Goal: Navigation & Orientation: Find specific page/section

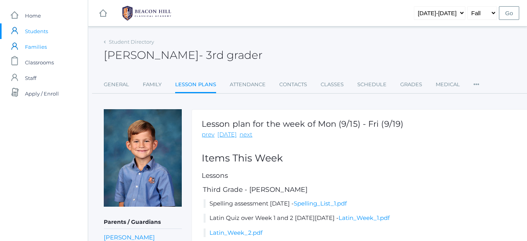
click at [32, 46] on span "Families" at bounding box center [36, 47] width 22 height 16
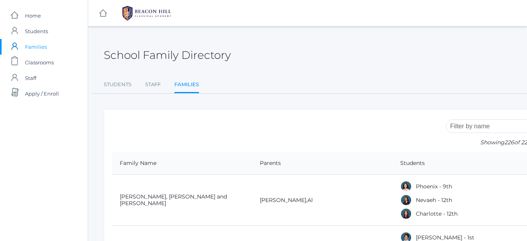
click at [31, 61] on span "Classrooms" at bounding box center [39, 63] width 29 height 16
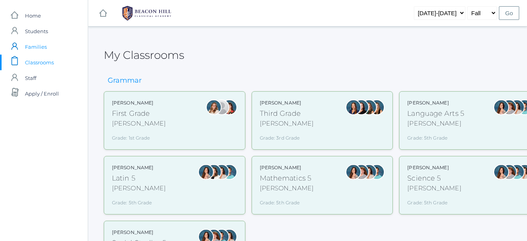
click at [50, 47] on link "icons/user/plain Created with Sketch. Families" at bounding box center [44, 47] width 88 height 16
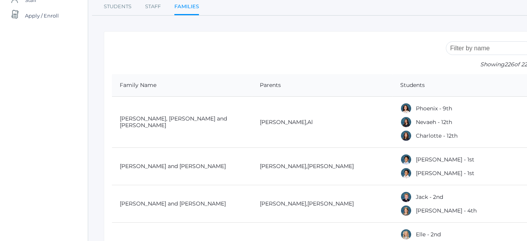
scroll to position [39, 0]
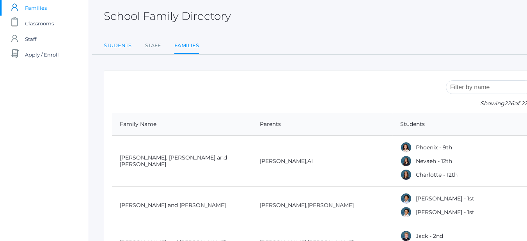
click at [124, 44] on link "Students" at bounding box center [118, 46] width 28 height 16
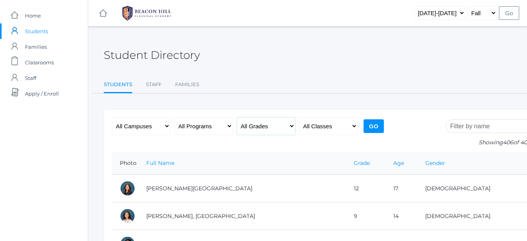
click at [274, 130] on select "All Grades Grammar - Kindergarten - 1st Grade - 2nd Grade - 3rd Grade - 4th Gra…" at bounding box center [266, 127] width 59 height 18
select select "k"
click at [237, 118] on select "All Grades Grammar - Kindergarten - 1st Grade - 2nd Grade - 3rd Grade - 4th Gra…" at bounding box center [266, 127] width 59 height 18
click at [315, 125] on select "All Classes Grammar - *KIND - Kindergarten AM - *KIND - Kindergarten PM - *KNDC…" at bounding box center [328, 127] width 59 height 18
click at [299, 118] on select "All Classes Grammar - *KIND - Kindergarten AM - *KIND - Kindergarten PM - *KNDC…" at bounding box center [328, 127] width 59 height 18
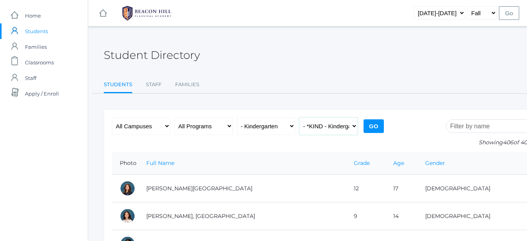
click at [346, 126] on select "All Classes Grammar - *KIND - Kindergarten AM - *KIND - Kindergarten PM - *KNDC…" at bounding box center [328, 127] width 59 height 18
select select "2175"
click at [299, 118] on select "All Classes Grammar - *KIND - Kindergarten AM - *KIND - Kindergarten PM - *KNDC…" at bounding box center [328, 127] width 59 height 18
click at [375, 125] on input "Go" at bounding box center [374, 126] width 20 height 14
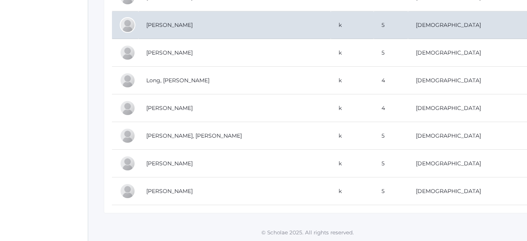
scroll to position [447, 0]
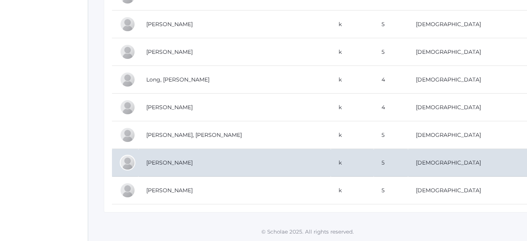
click at [166, 159] on td "[PERSON_NAME]" at bounding box center [235, 163] width 192 height 28
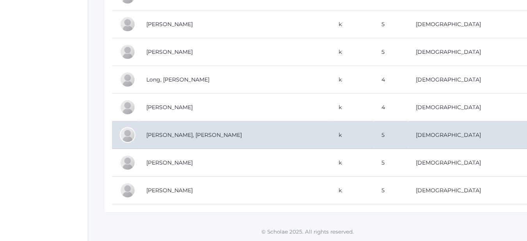
click at [171, 130] on td "[PERSON_NAME], [PERSON_NAME]" at bounding box center [235, 135] width 192 height 28
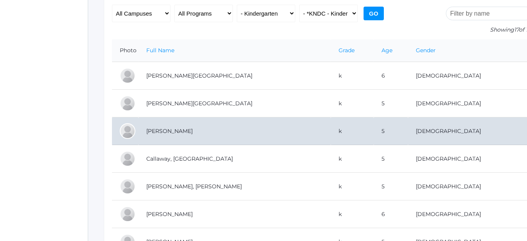
scroll to position [117, 0]
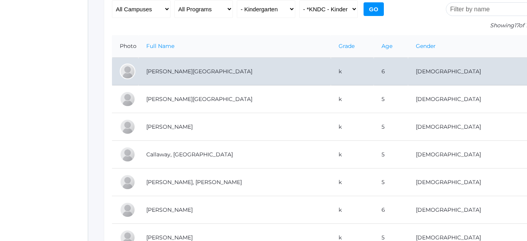
click at [178, 71] on td "[PERSON_NAME][GEOGRAPHIC_DATA]" at bounding box center [235, 72] width 192 height 28
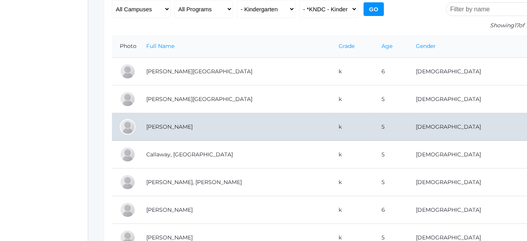
click at [171, 129] on td "[PERSON_NAME]" at bounding box center [235, 127] width 192 height 28
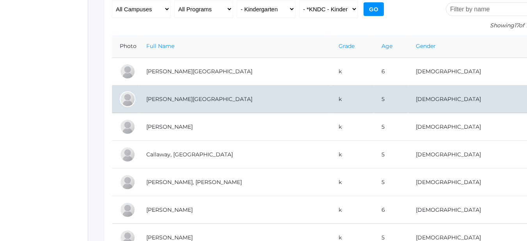
click at [164, 100] on td "[PERSON_NAME][GEOGRAPHIC_DATA]" at bounding box center [235, 100] width 192 height 28
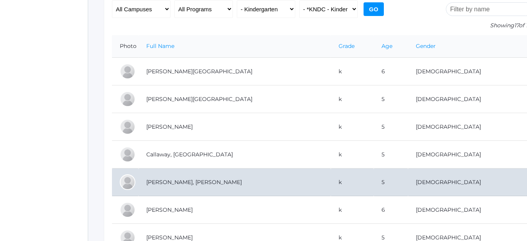
click at [156, 185] on td "[PERSON_NAME], [PERSON_NAME]" at bounding box center [235, 183] width 192 height 28
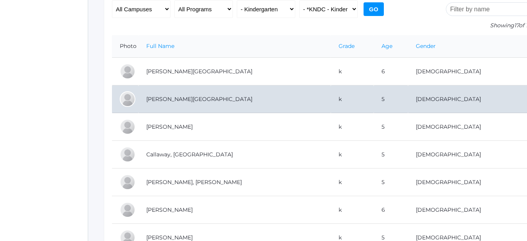
click at [164, 102] on td "Bell, Jordan" at bounding box center [235, 100] width 192 height 28
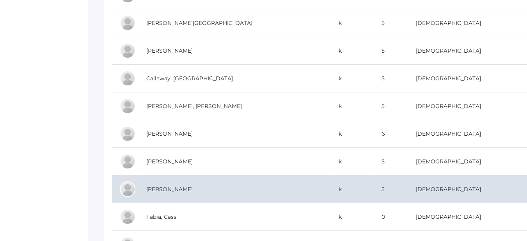
scroll to position [195, 0]
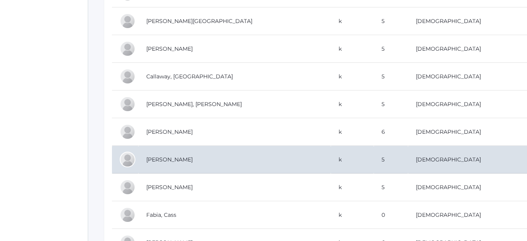
click at [168, 162] on td "Dainko, Olivia" at bounding box center [235, 160] width 192 height 28
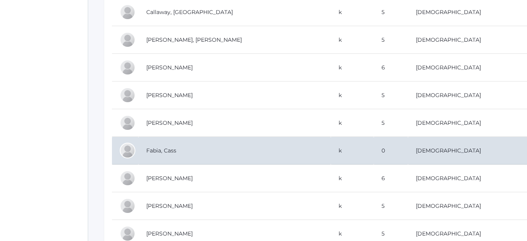
scroll to position [273, 0]
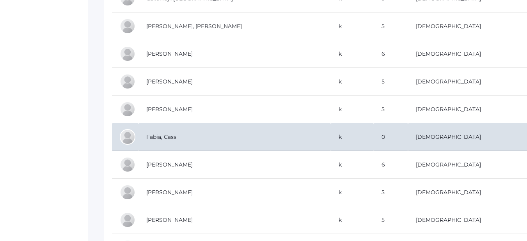
click at [171, 135] on td "Fabia, Cass" at bounding box center [235, 137] width 192 height 28
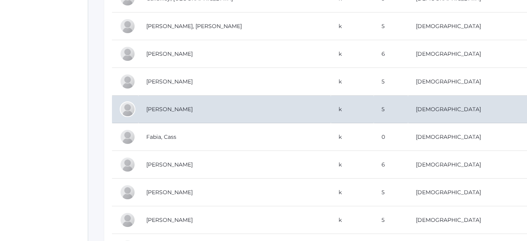
scroll to position [312, 0]
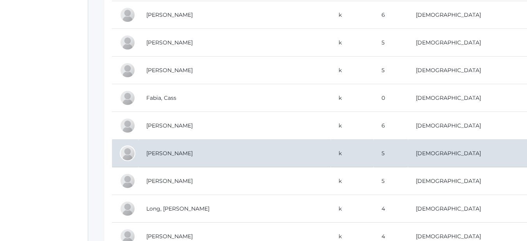
click at [171, 155] on td "Guerra, Gabriella Gianna" at bounding box center [235, 154] width 192 height 28
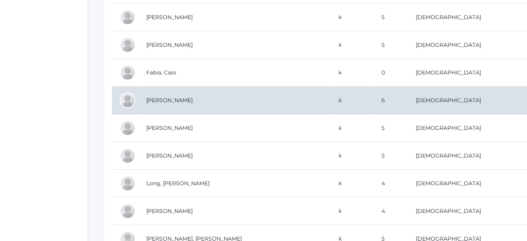
scroll to position [351, 0]
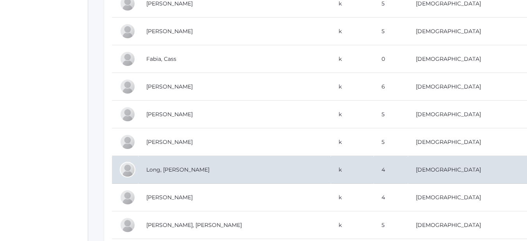
click at [159, 170] on td "Long, Wren" at bounding box center [235, 170] width 192 height 28
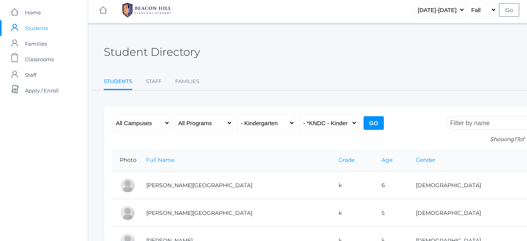
scroll to position [0, 0]
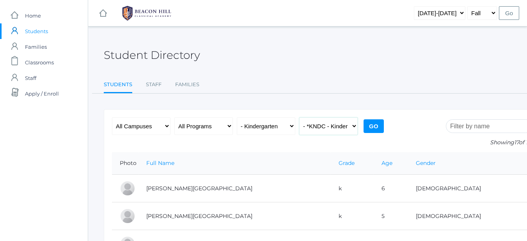
click at [334, 129] on select "All Classes Grammar - *KIND - Kindergarten AM - *KIND - Kindergarten PM - *KNDC…" at bounding box center [328, 127] width 59 height 18
select select "2131"
click at [299, 118] on select "All Classes Grammar - *KIND - Kindergarten AM - *KIND - Kindergarten PM - *KNDC…" at bounding box center [328, 127] width 59 height 18
click at [379, 128] on input "Go" at bounding box center [374, 126] width 20 height 14
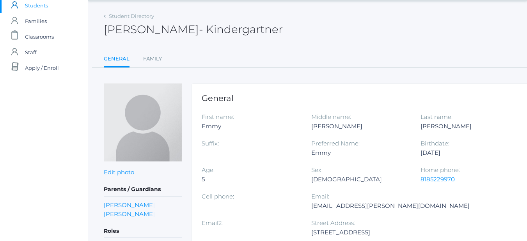
scroll to position [39, 0]
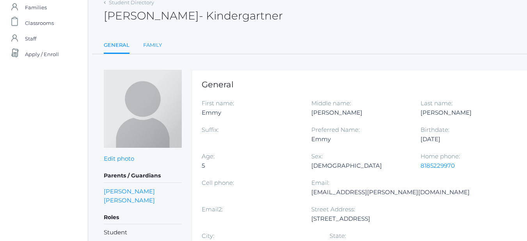
click at [150, 45] on link "Family" at bounding box center [152, 45] width 19 height 16
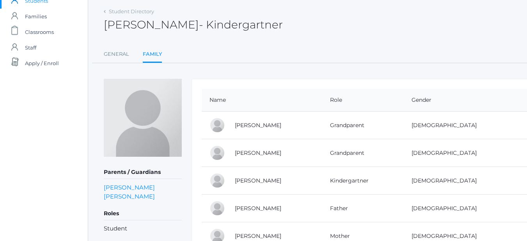
scroll to position [78, 0]
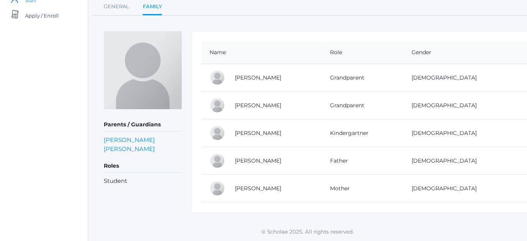
scroll to position [39, 0]
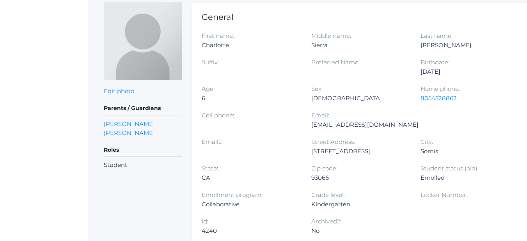
scroll to position [0, 0]
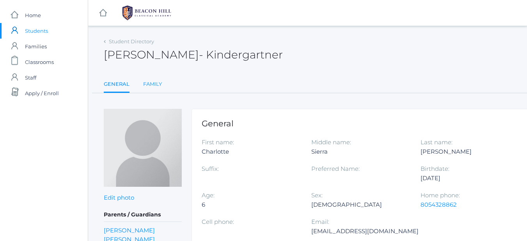
click at [150, 84] on link "Family" at bounding box center [152, 85] width 19 height 16
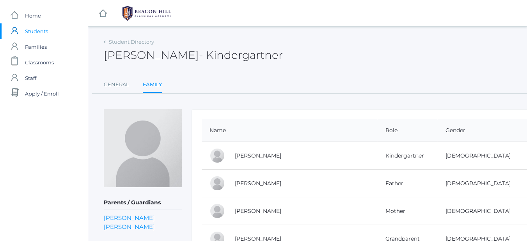
scroll to position [0, 0]
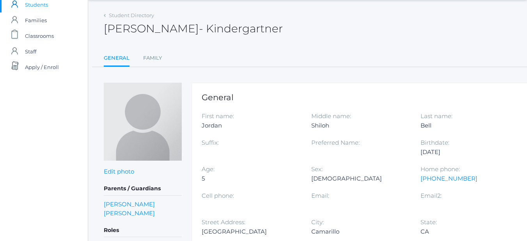
scroll to position [39, 0]
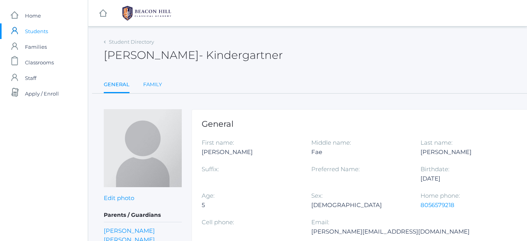
click at [149, 84] on link "Family" at bounding box center [152, 85] width 19 height 16
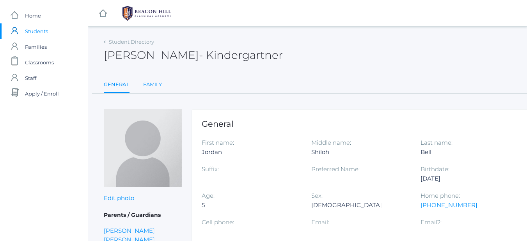
click at [153, 84] on link "Family" at bounding box center [152, 85] width 19 height 16
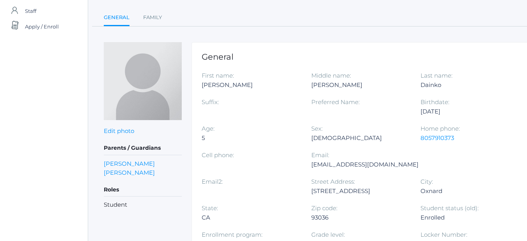
scroll to position [78, 0]
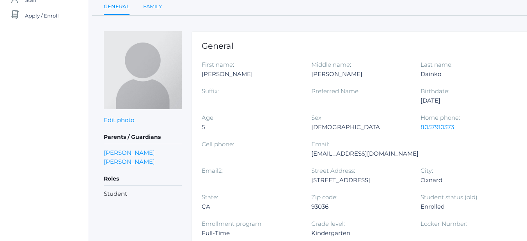
click at [143, 5] on link "Family" at bounding box center [152, 7] width 19 height 16
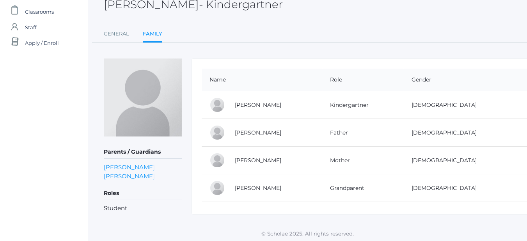
scroll to position [53, 0]
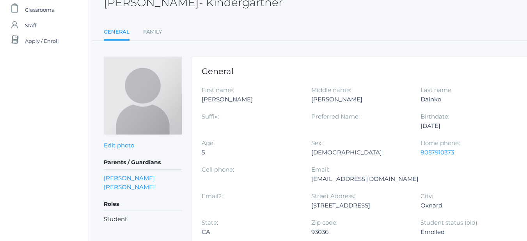
scroll to position [78, 0]
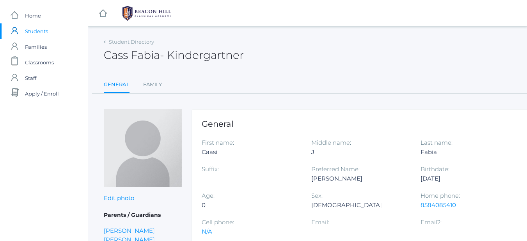
scroll to position [39, 0]
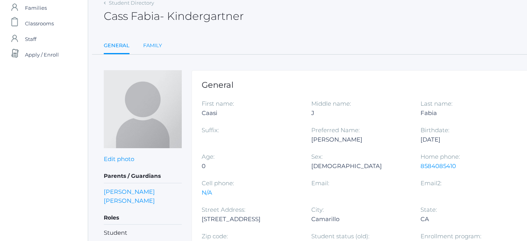
click at [145, 45] on link "Family" at bounding box center [152, 46] width 19 height 16
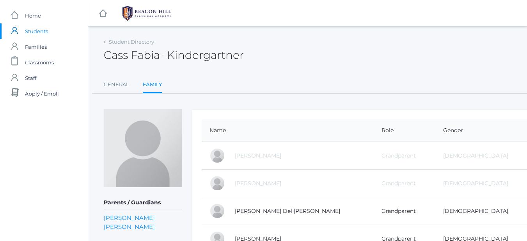
scroll to position [39, 0]
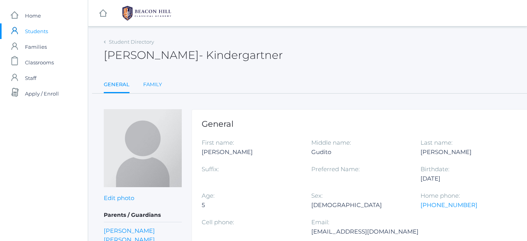
click at [144, 87] on link "Family" at bounding box center [152, 85] width 19 height 16
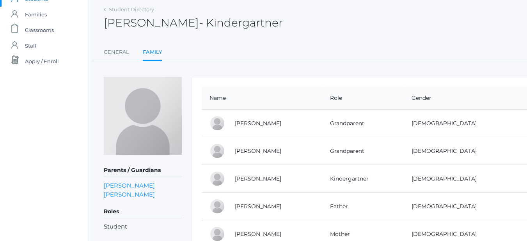
scroll to position [78, 0]
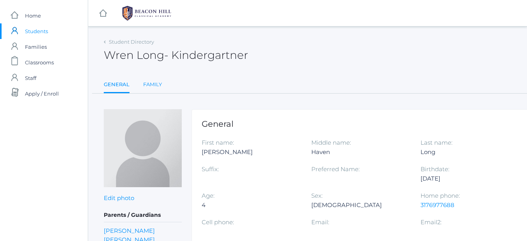
click at [152, 84] on link "Family" at bounding box center [152, 85] width 19 height 16
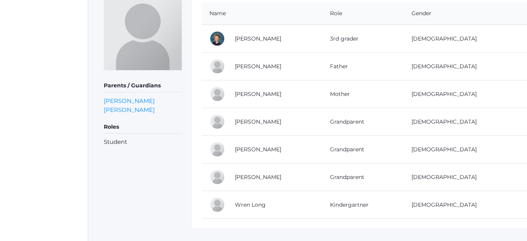
scroll to position [134, 0]
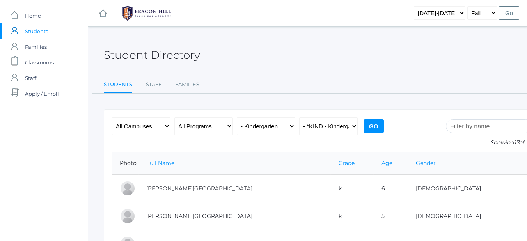
click at [376, 124] on input "Go" at bounding box center [374, 126] width 20 height 14
click at [29, 45] on span "Families" at bounding box center [36, 47] width 22 height 16
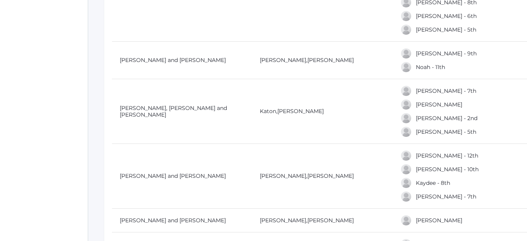
scroll to position [1679, 0]
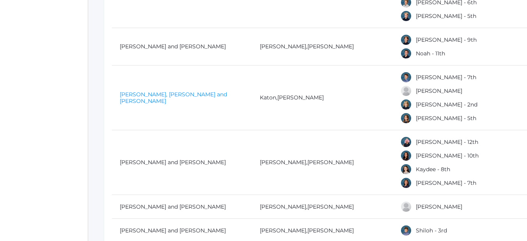
click at [144, 97] on link "[PERSON_NAME], [PERSON_NAME] and [PERSON_NAME]" at bounding box center [173, 98] width 107 height 14
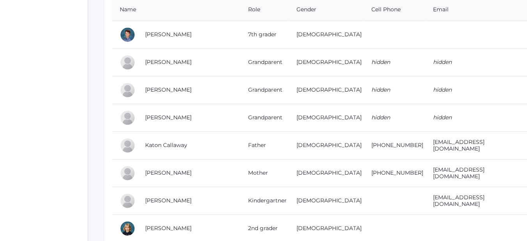
scroll to position [195, 0]
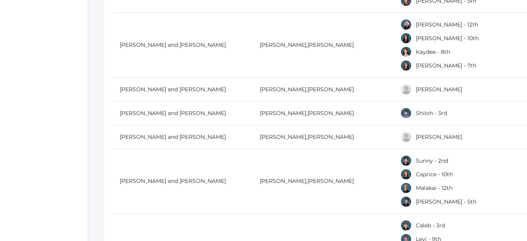
scroll to position [1835, 0]
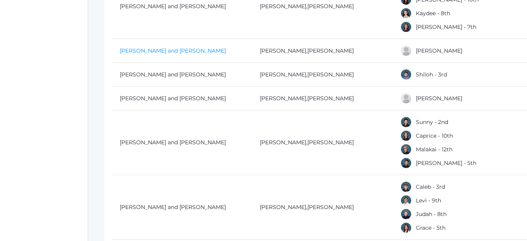
click at [181, 47] on link "[PERSON_NAME] and [PERSON_NAME]" at bounding box center [173, 50] width 106 height 7
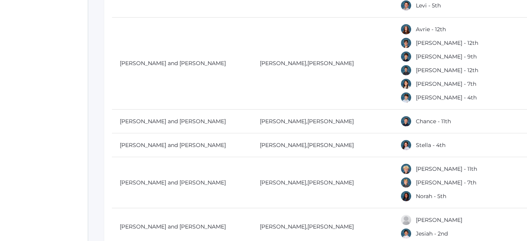
scroll to position [4490, 0]
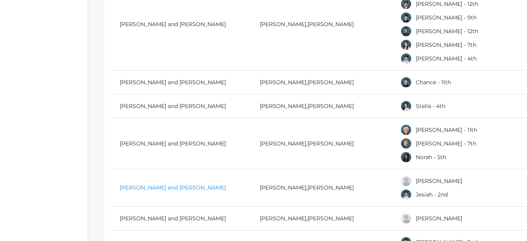
click at [200, 184] on link "[PERSON_NAME] and [PERSON_NAME]" at bounding box center [173, 187] width 106 height 7
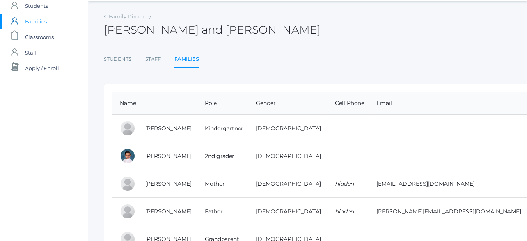
scroll to position [39, 0]
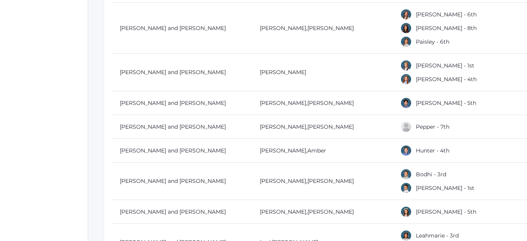
scroll to position [6520, 0]
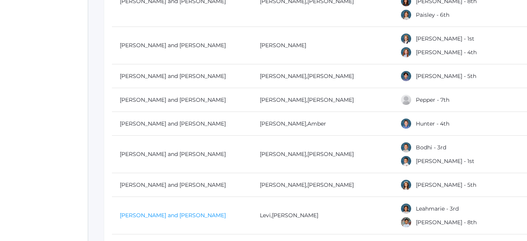
click at [159, 212] on link "[PERSON_NAME] and [PERSON_NAME]" at bounding box center [173, 215] width 106 height 7
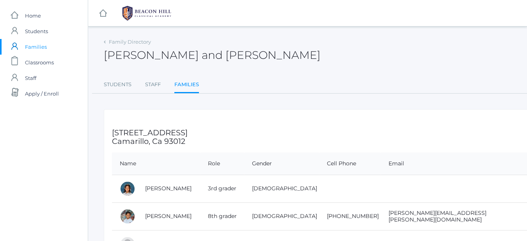
scroll to position [146, 0]
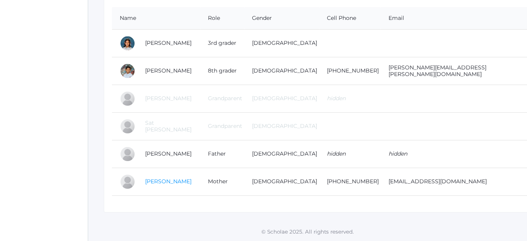
click at [152, 184] on link "[PERSON_NAME]" at bounding box center [168, 181] width 46 height 7
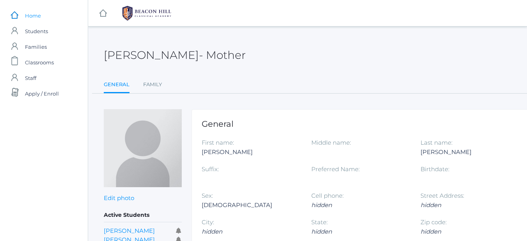
click at [23, 21] on link "icons/ui/navigation/home Created with Sketch. Home" at bounding box center [44, 16] width 88 height 16
